Goal: Task Accomplishment & Management: Complete application form

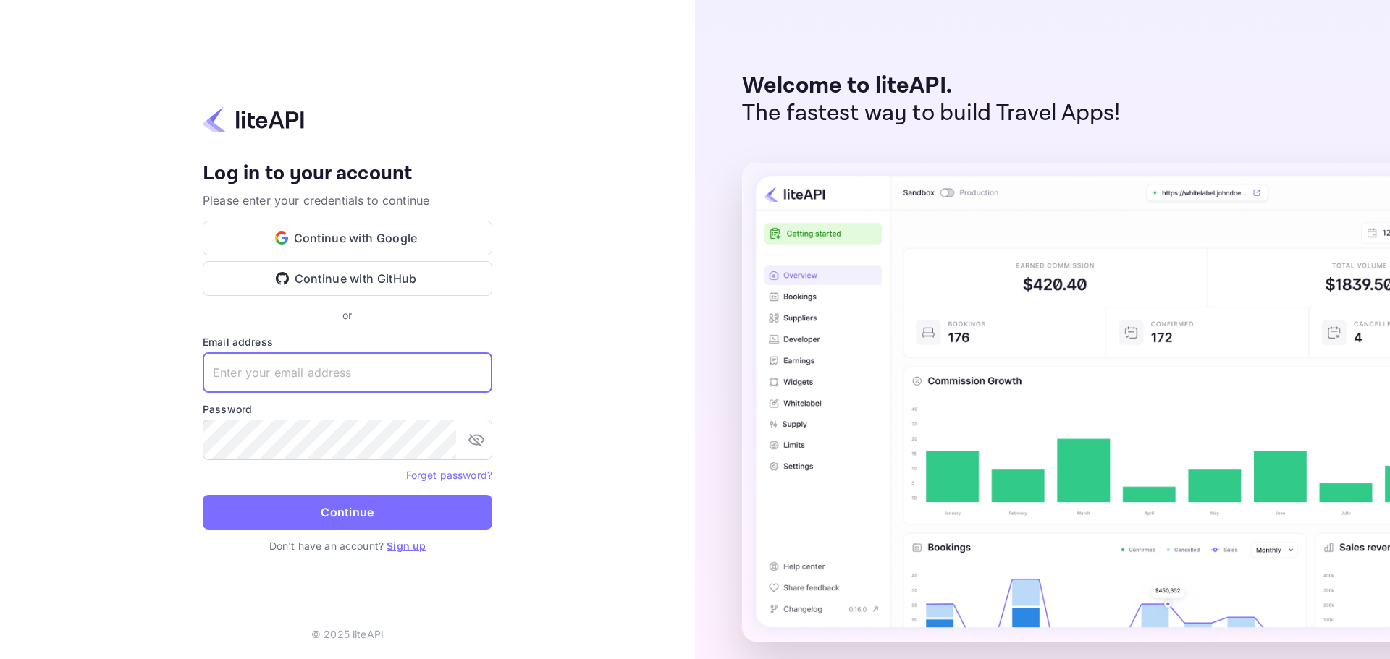
paste input "services@withjoy.com"
click at [426, 363] on input "text" at bounding box center [348, 372] width 290 height 41
type input "services@withjoy.com"
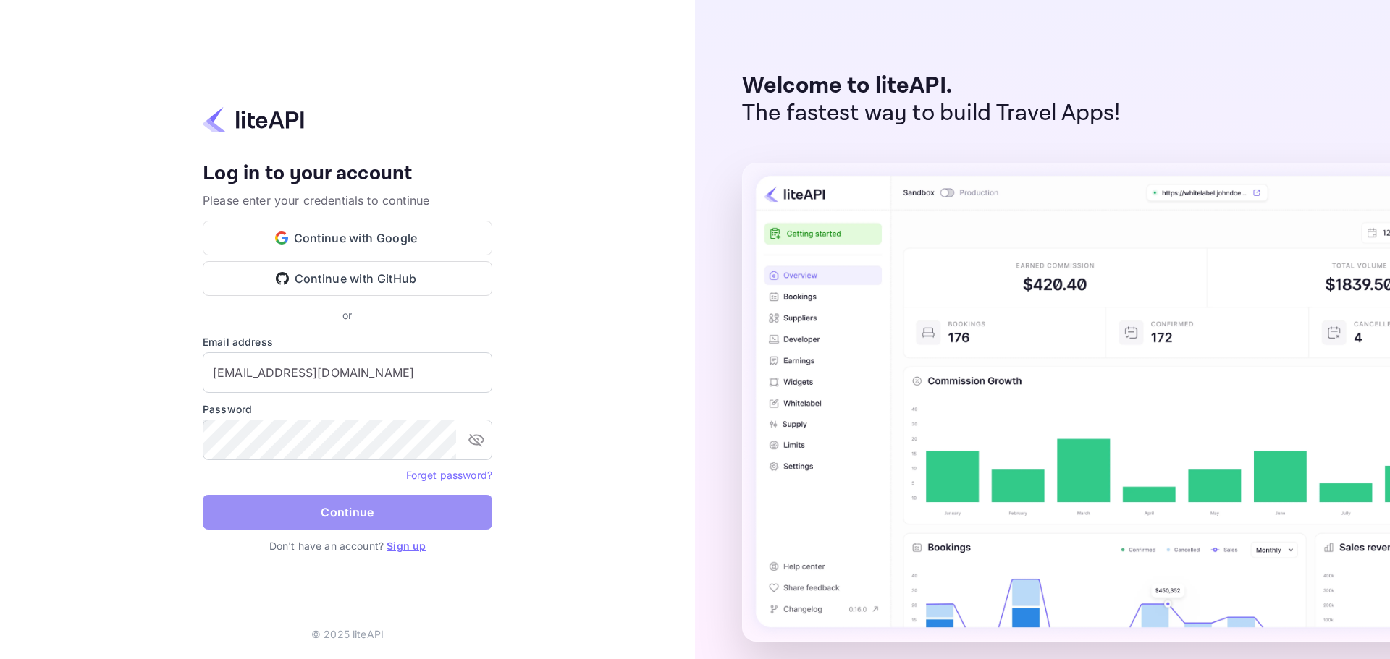
click at [371, 511] on button "Continue" at bounding box center [348, 512] width 290 height 35
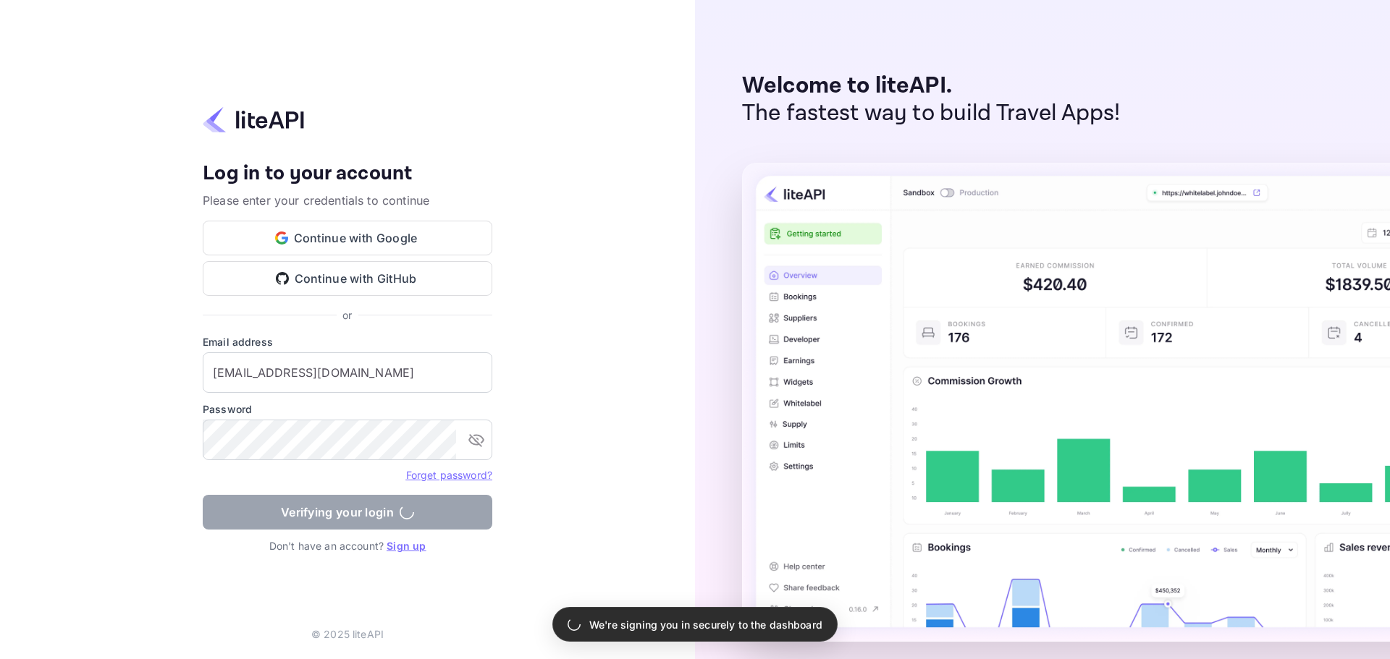
click at [569, 468] on div "Your account has been created successfully, a confirmation link has been sent t…" at bounding box center [695, 329] width 1390 height 659
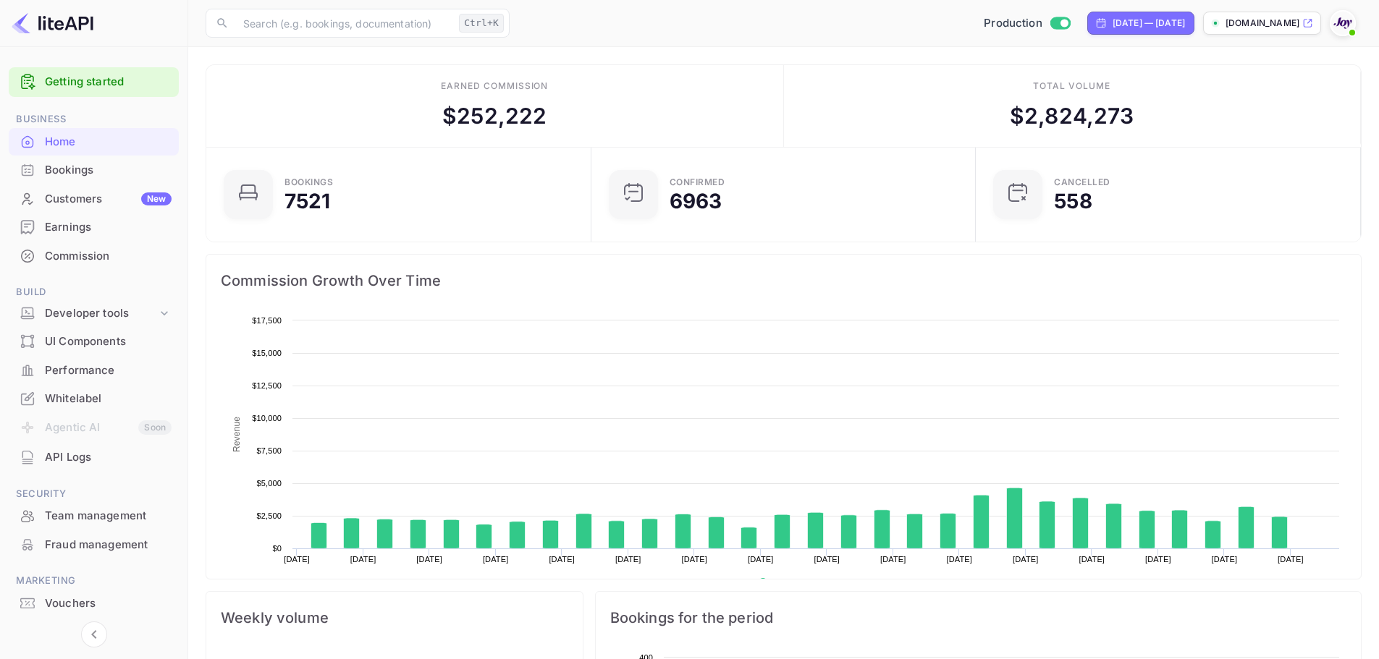
scroll to position [224, 365]
